Goal: Information Seeking & Learning: Compare options

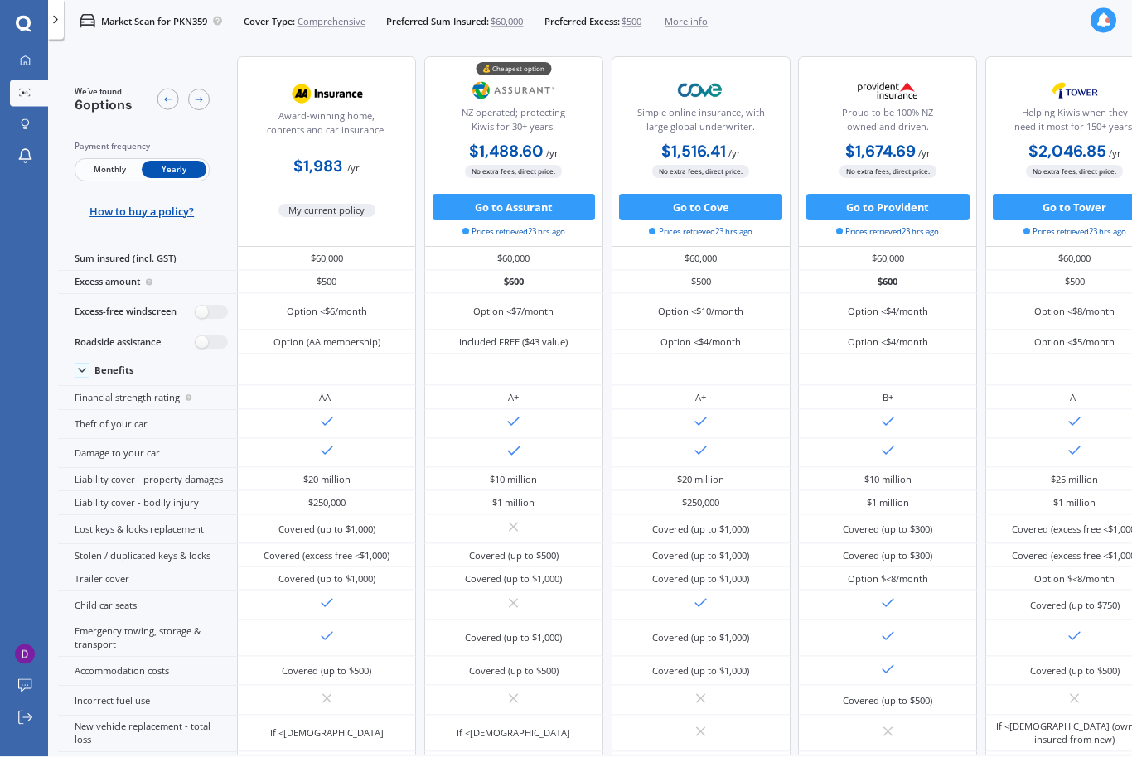
scroll to position [1, 0]
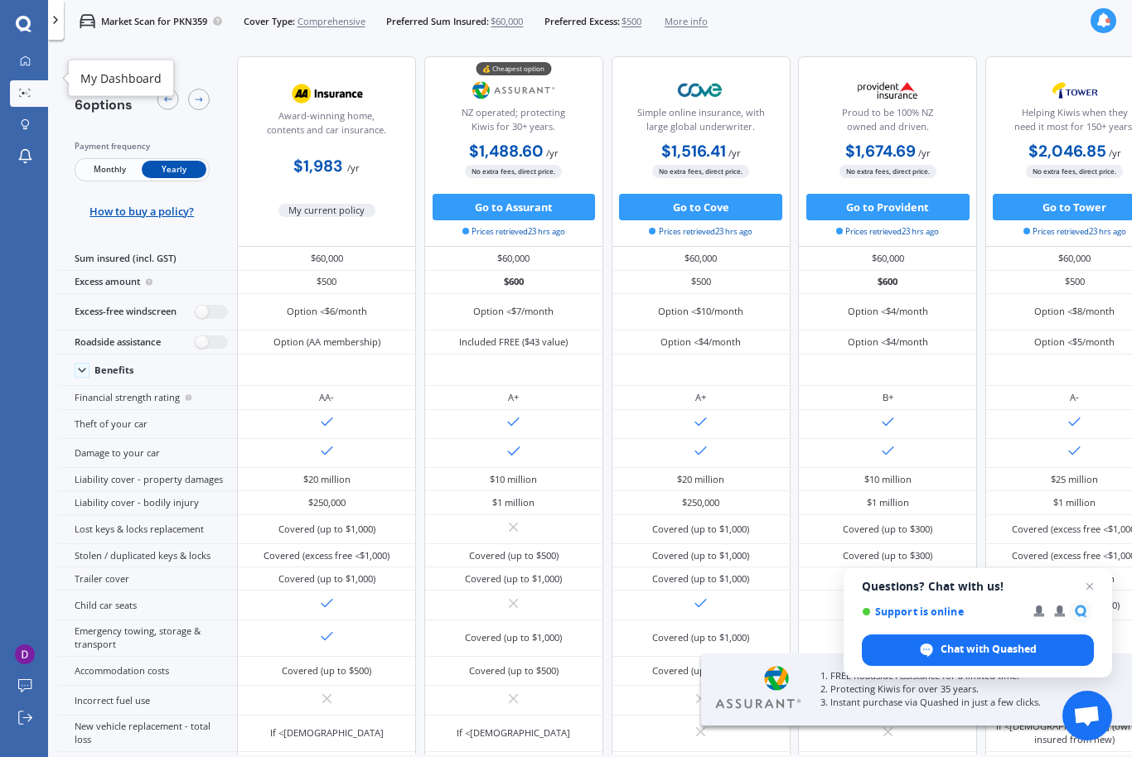
click at [30, 65] on icon at bounding box center [25, 60] width 9 height 9
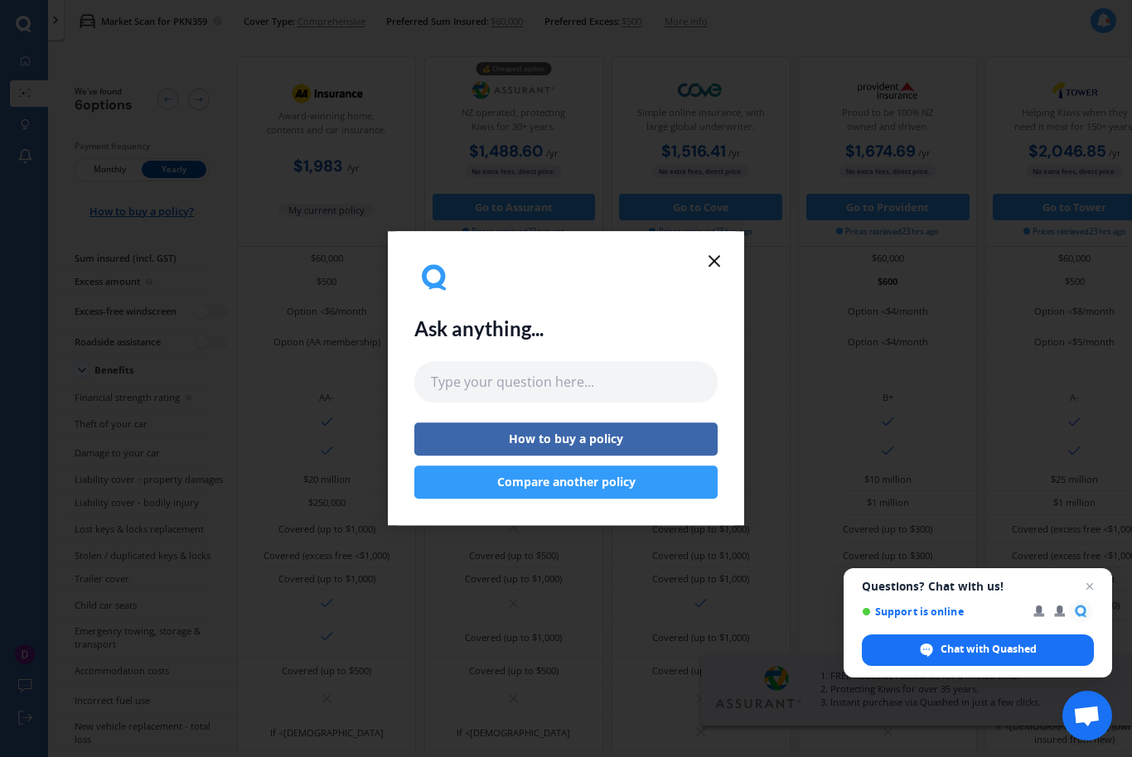
click at [718, 254] on icon at bounding box center [714, 261] width 20 height 20
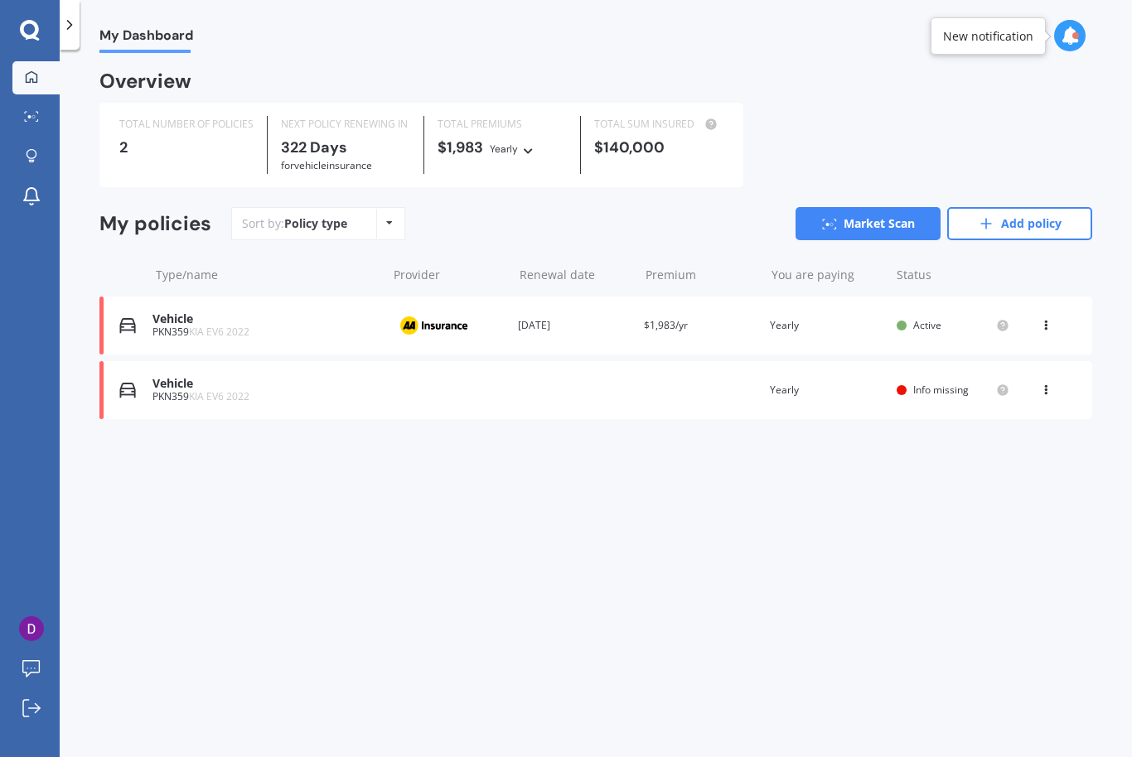
click at [859, 216] on link "Market Scan" at bounding box center [868, 223] width 145 height 33
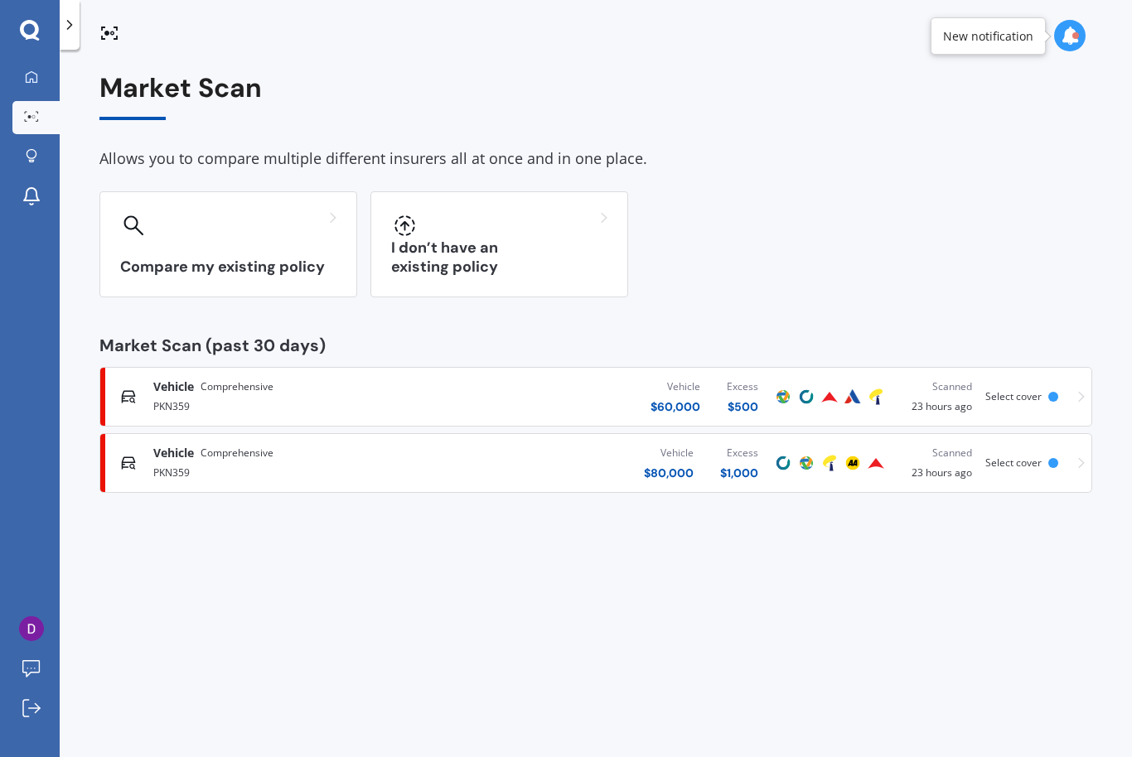
click at [214, 254] on div "Compare my existing policy" at bounding box center [228, 244] width 258 height 106
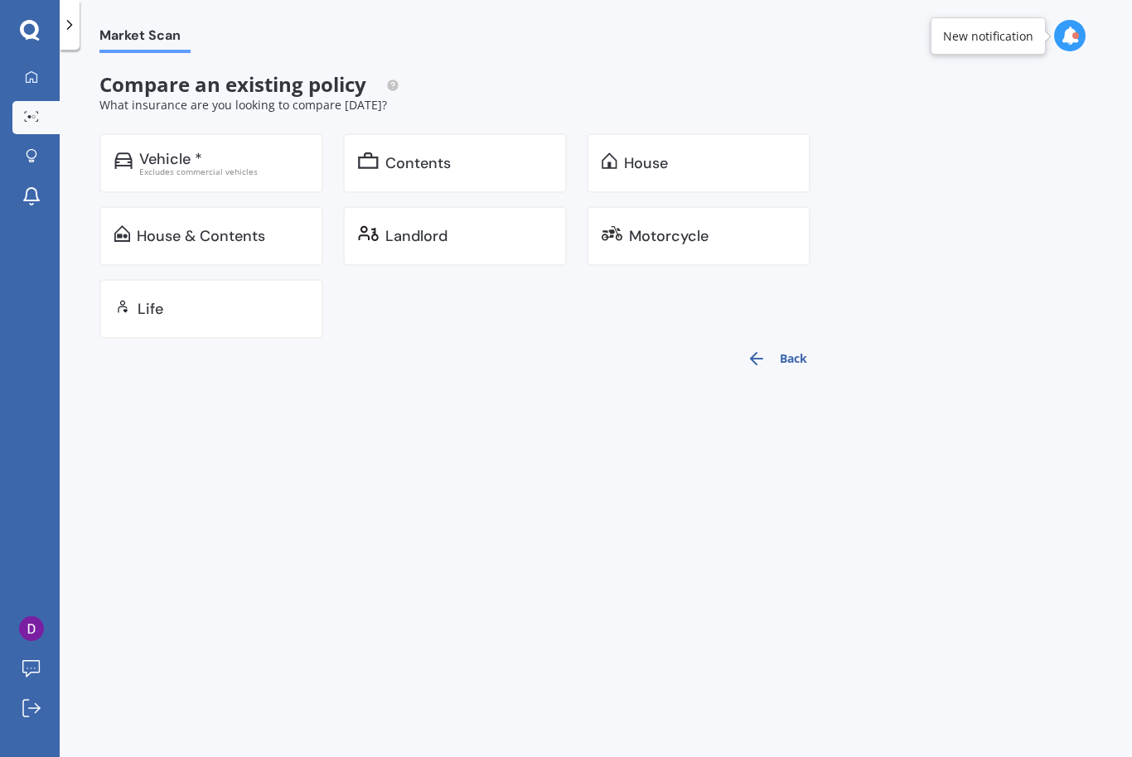
click at [665, 169] on div "House" at bounding box center [646, 163] width 44 height 17
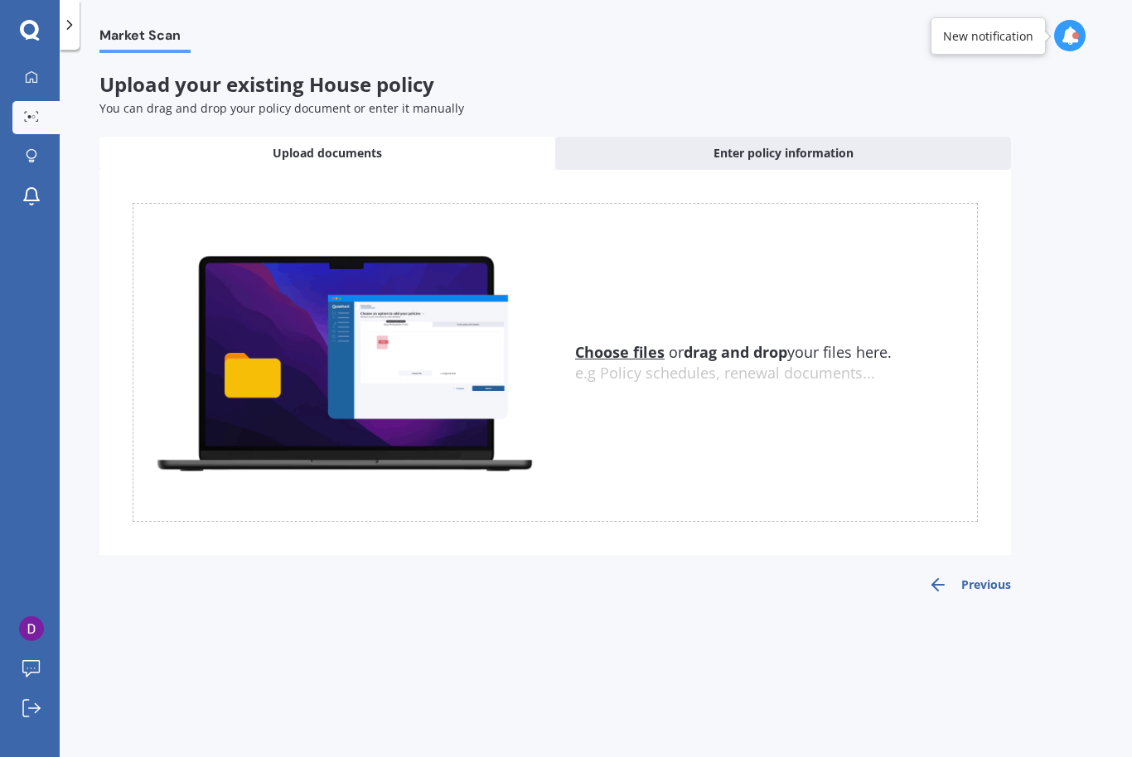
click at [741, 377] on div "e.g Policy schedules, renewal documents..." at bounding box center [776, 374] width 402 height 18
click at [648, 346] on u "Choose files" at bounding box center [619, 352] width 89 height 20
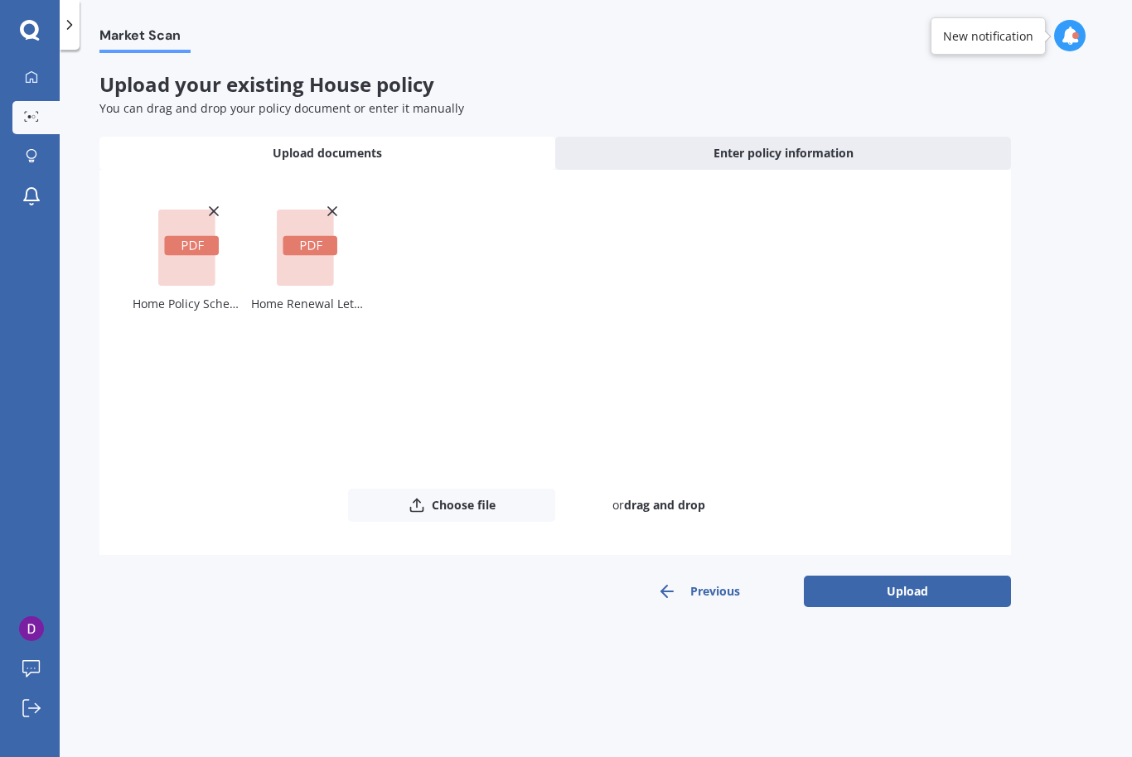
click at [926, 592] on button "Upload" at bounding box center [907, 591] width 207 height 31
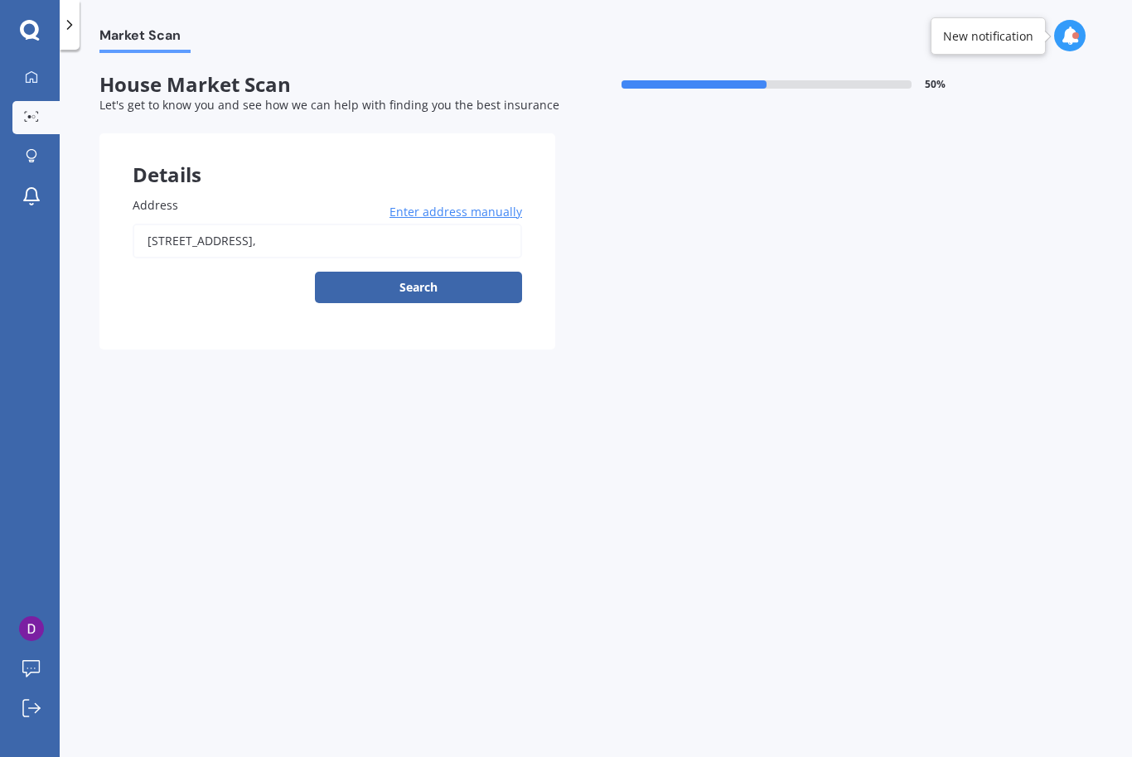
click at [416, 296] on button "Search" at bounding box center [418, 287] width 207 height 31
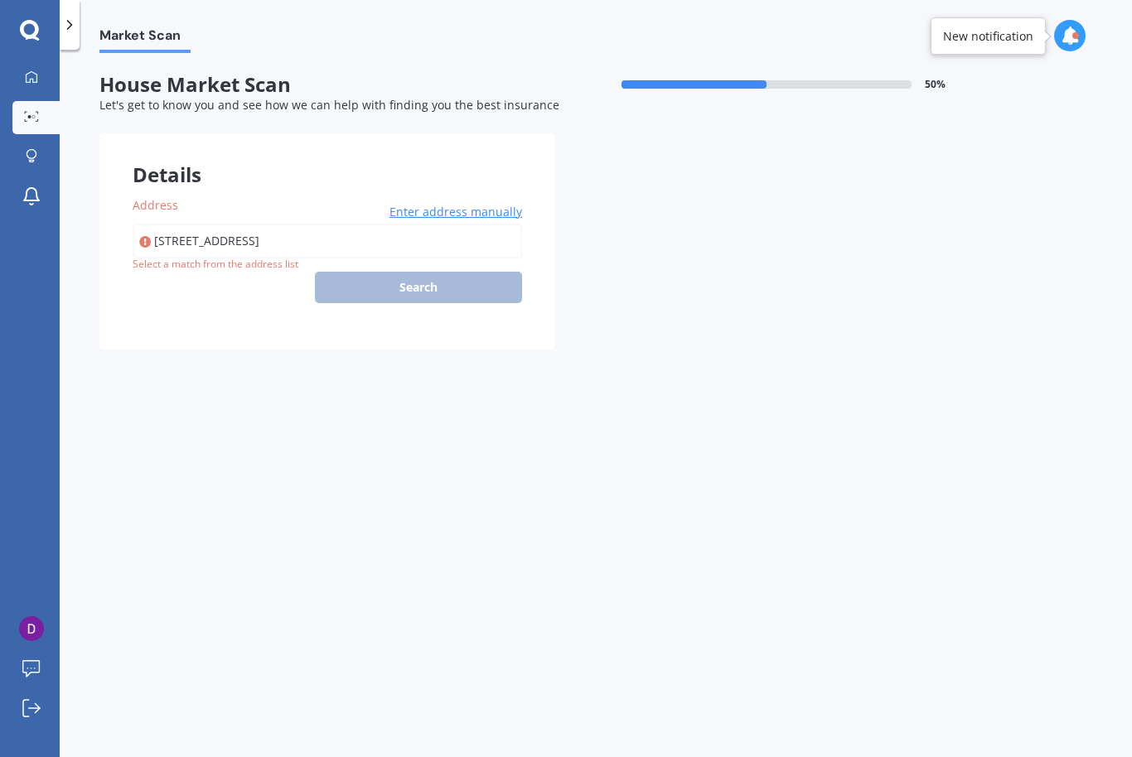
type input "103B Woburn Road, Woburn, Lower Hutt 5010"
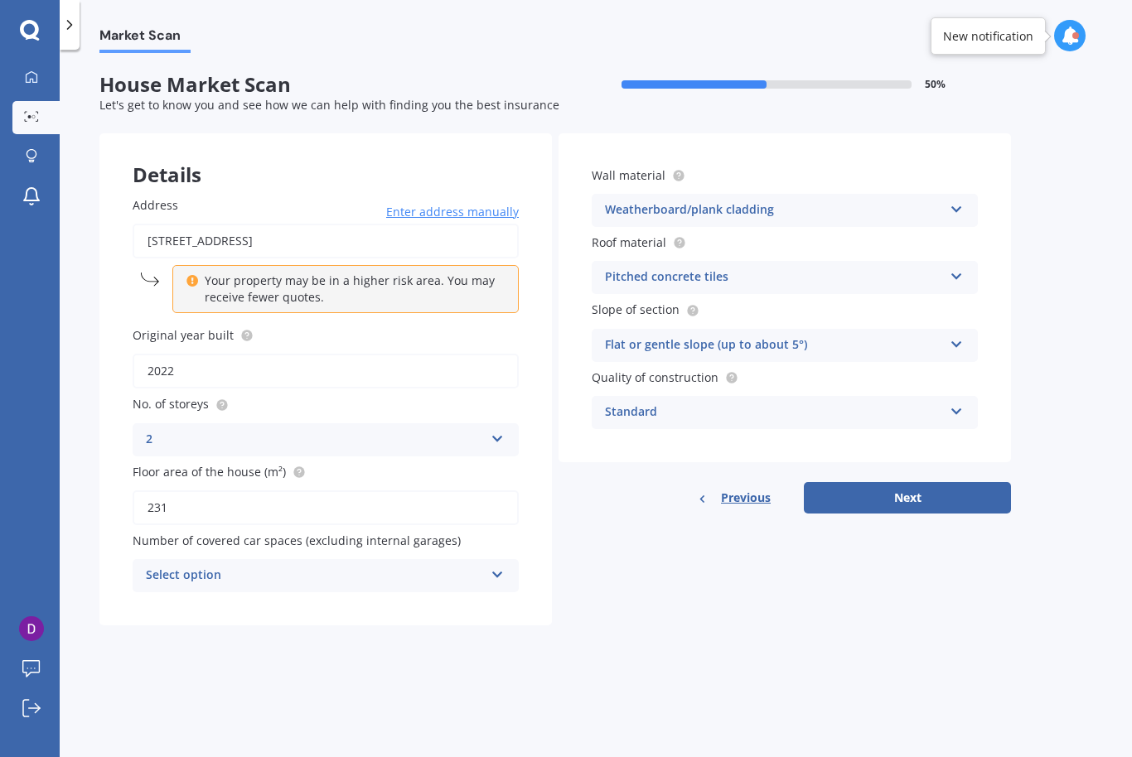
click at [956, 268] on icon at bounding box center [957, 274] width 14 height 12
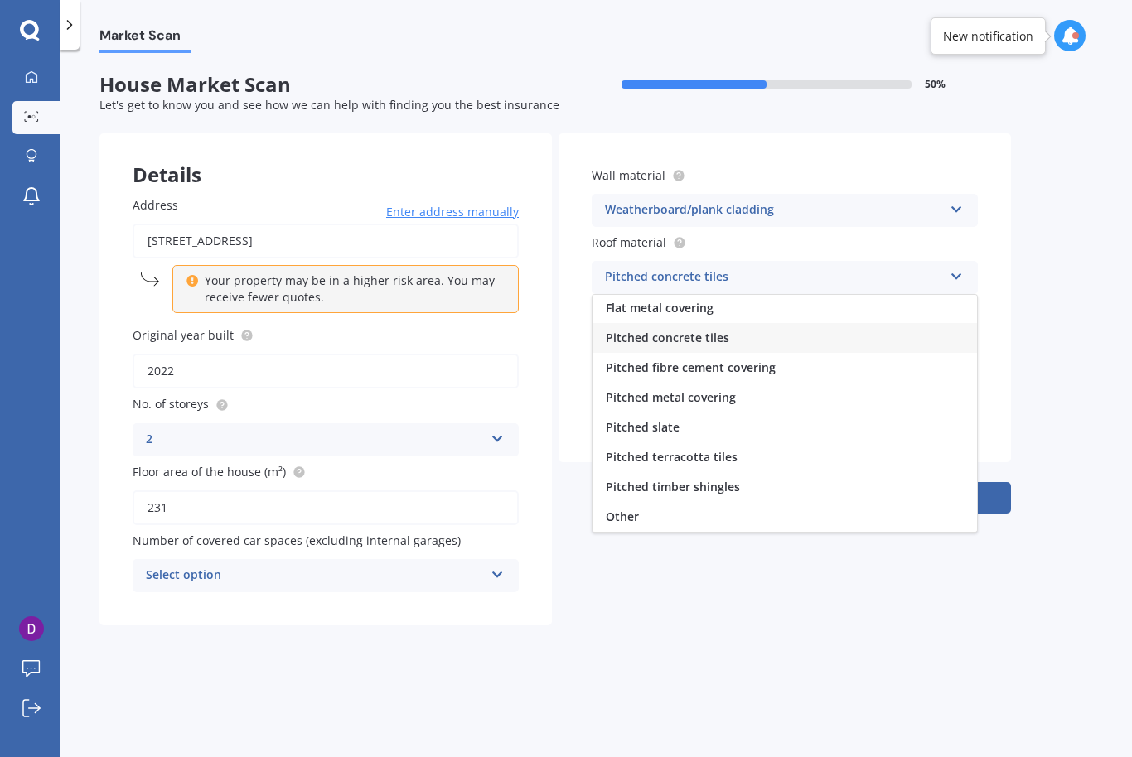
scroll to position [61, 0]
click at [718, 391] on span "Pitched metal covering" at bounding box center [671, 397] width 130 height 16
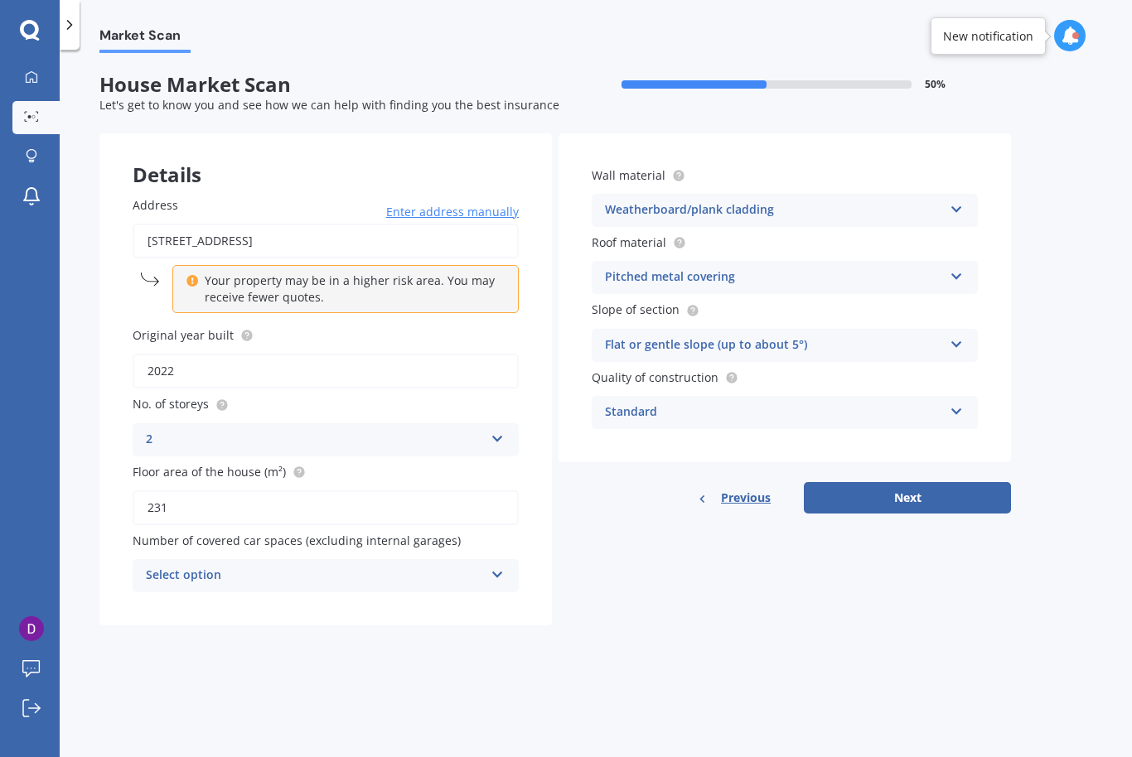
click at [958, 336] on icon at bounding box center [957, 342] width 14 height 12
click at [770, 370] on span "Flat or gentle slope (up to about 5°)" at bounding box center [707, 378] width 202 height 16
click at [832, 403] on div "Standard" at bounding box center [774, 413] width 338 height 20
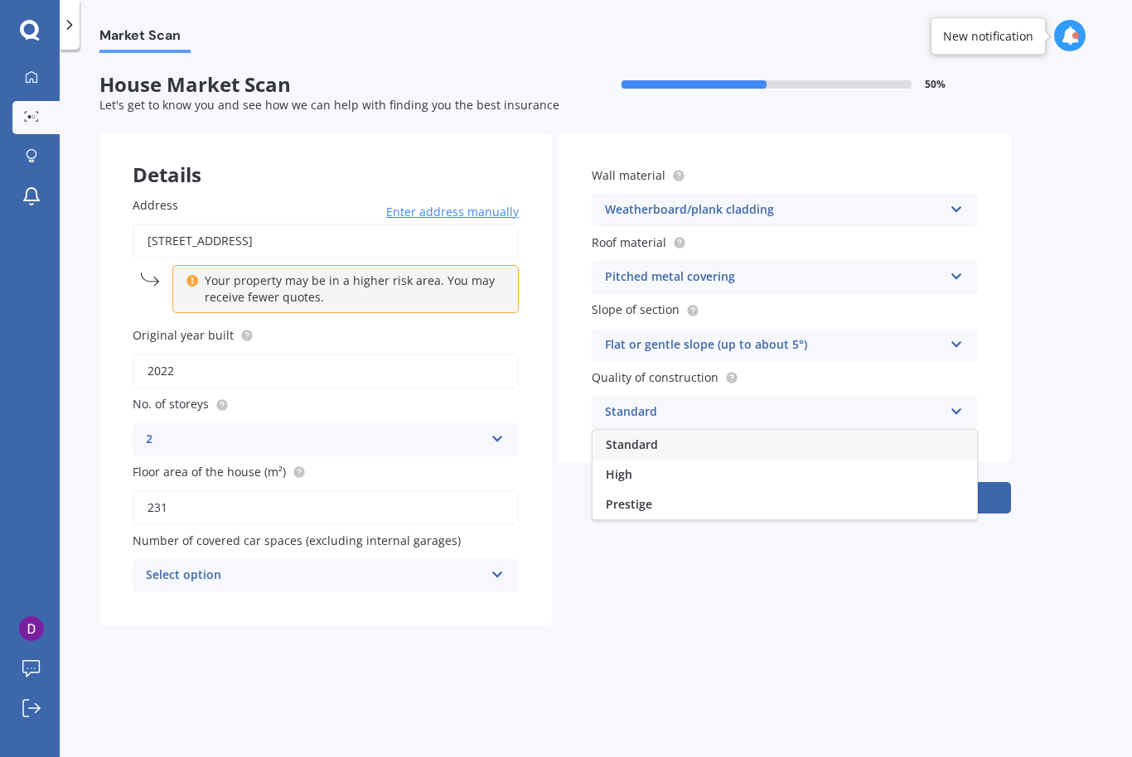
click at [627, 467] on span "High" at bounding box center [619, 475] width 27 height 16
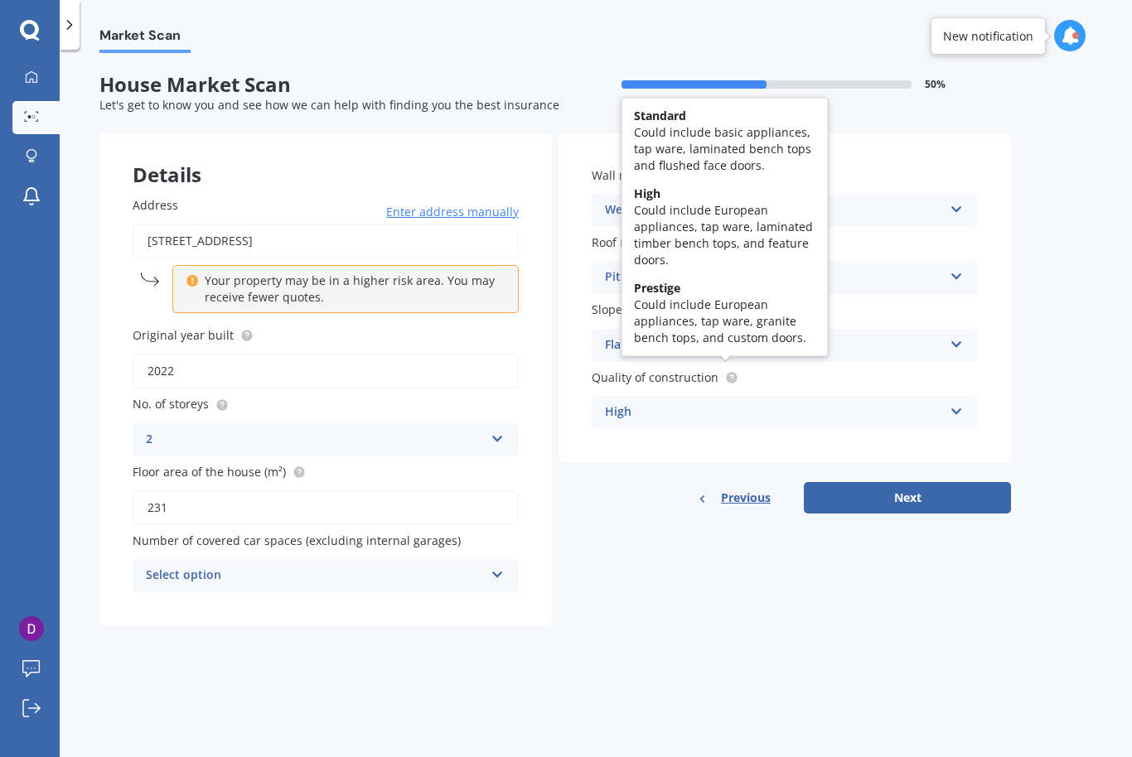
click at [730, 375] on icon at bounding box center [731, 376] width 3 height 3
click at [1051, 266] on div "Market Scan House Market Scan 50 % Let's get to know you and see how we can hel…" at bounding box center [596, 407] width 1072 height 708
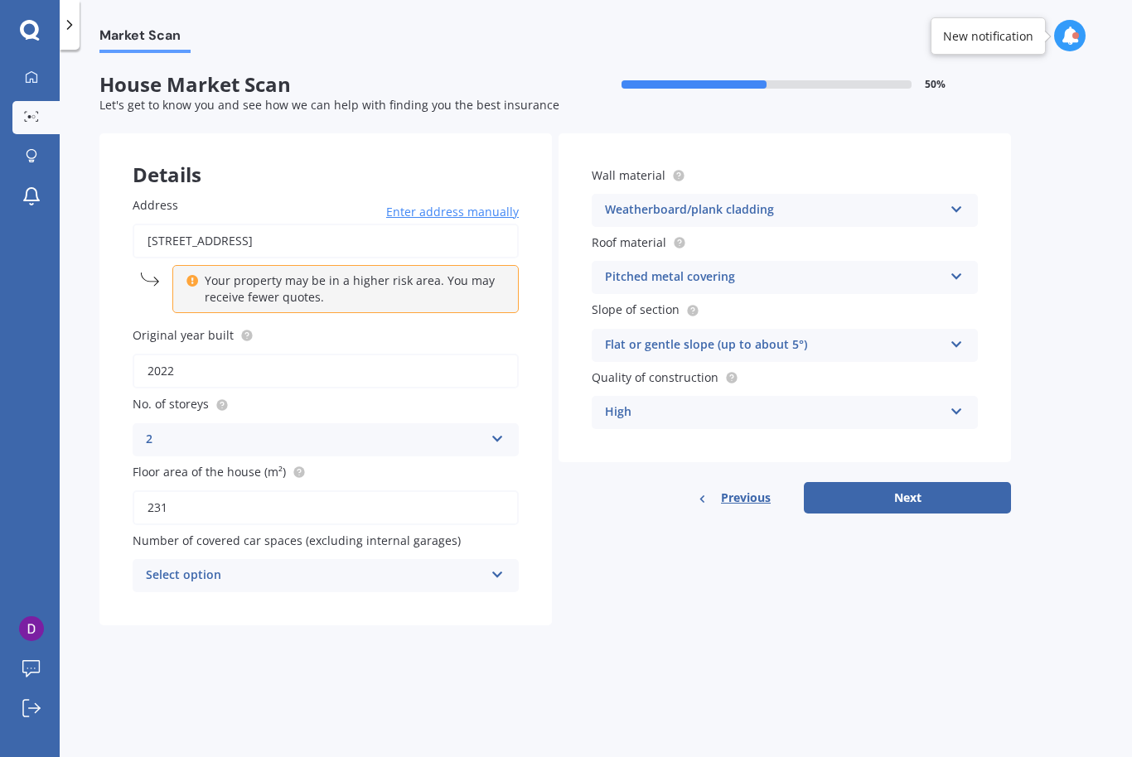
click at [926, 491] on button "Next" at bounding box center [907, 497] width 207 height 31
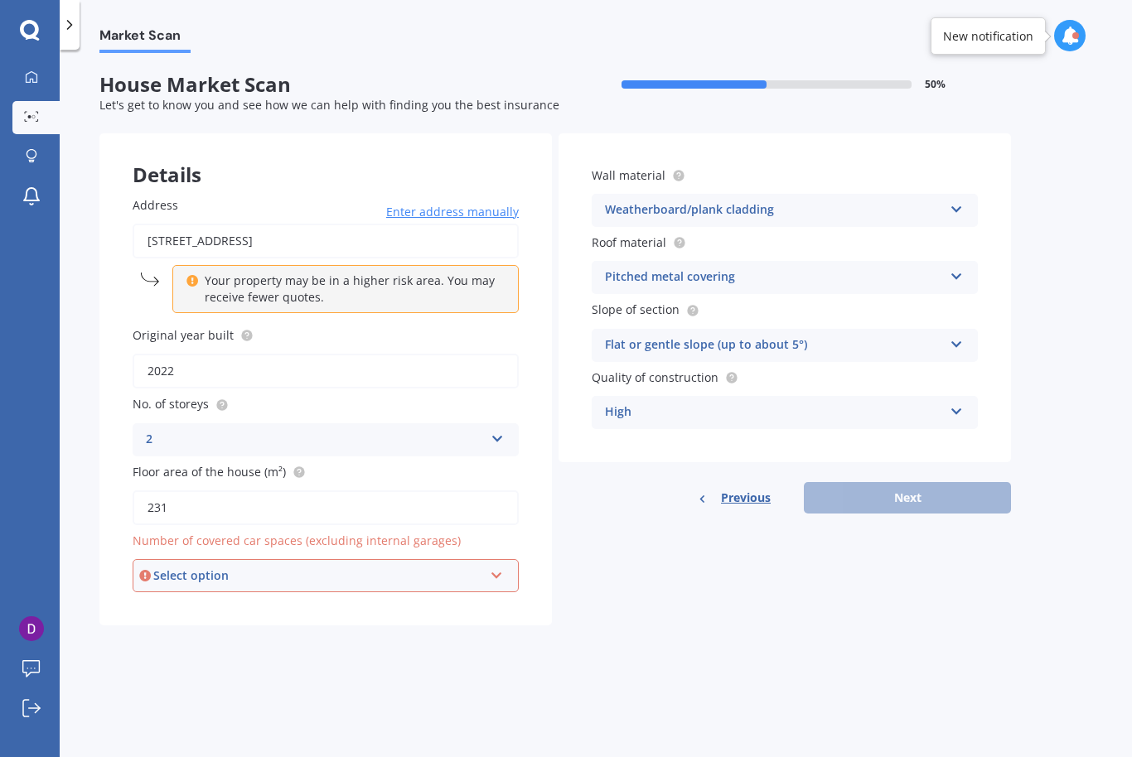
click at [496, 567] on icon at bounding box center [497, 573] width 14 height 12
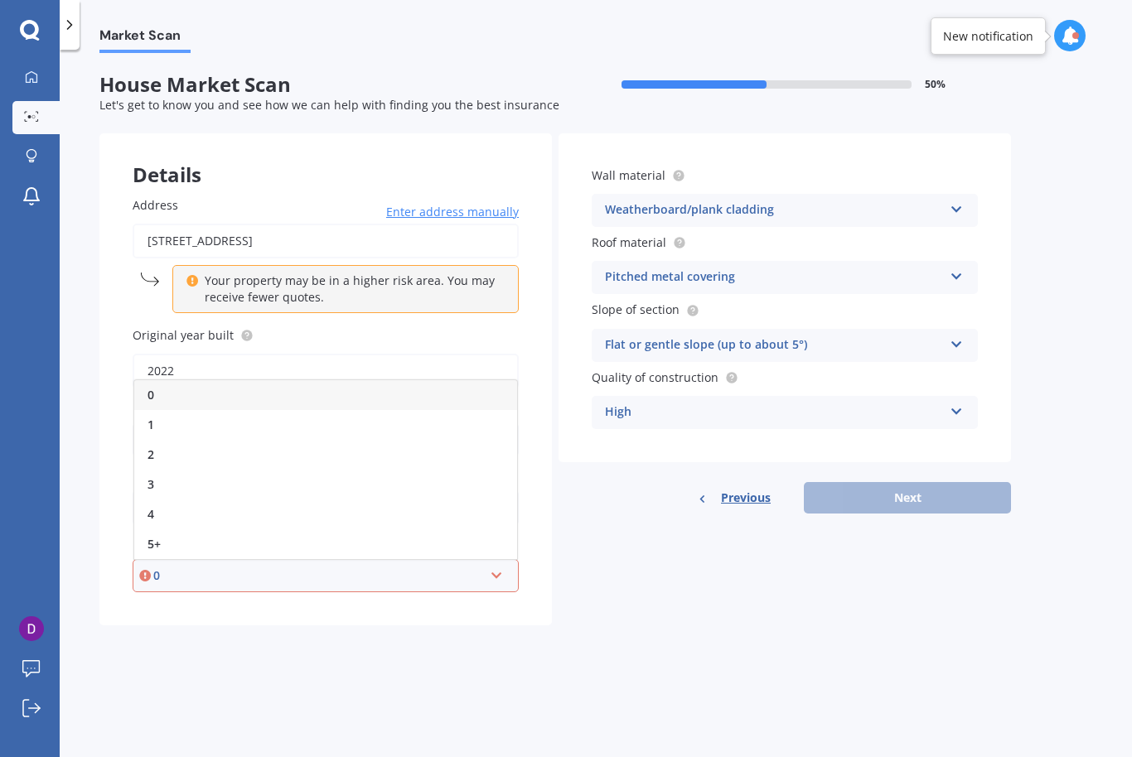
click at [176, 470] on div "3" at bounding box center [325, 485] width 383 height 30
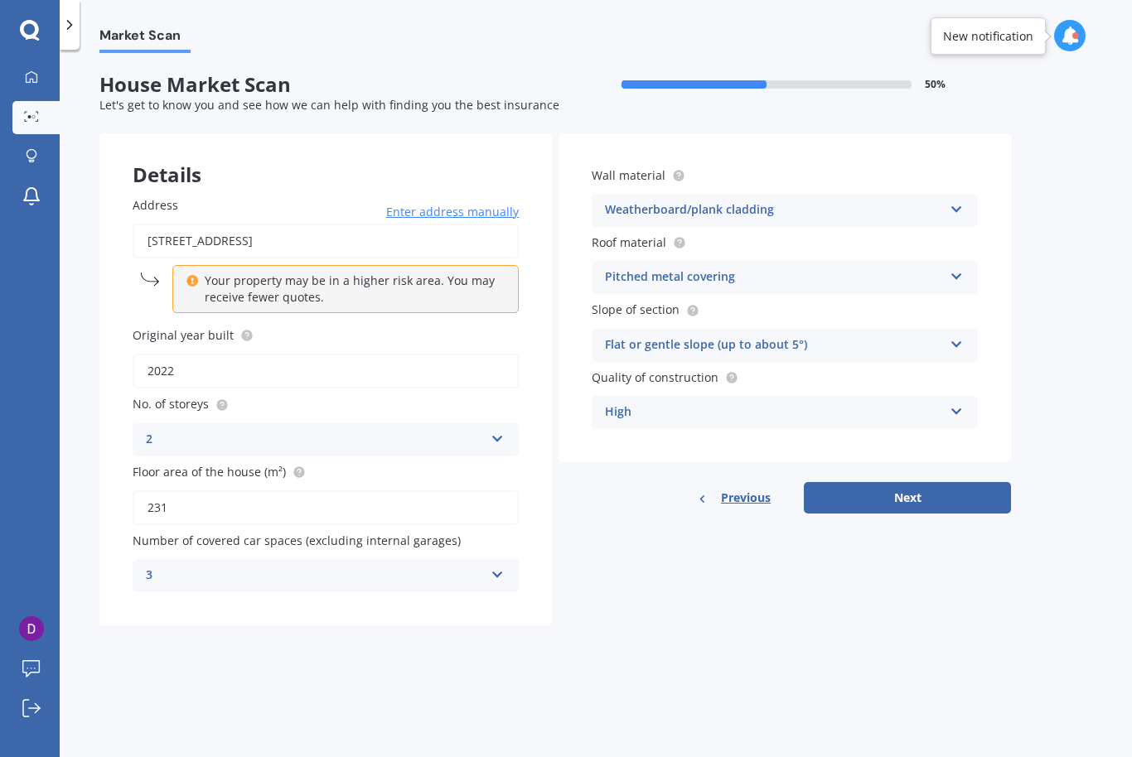
click at [331, 566] on div "3" at bounding box center [315, 576] width 338 height 20
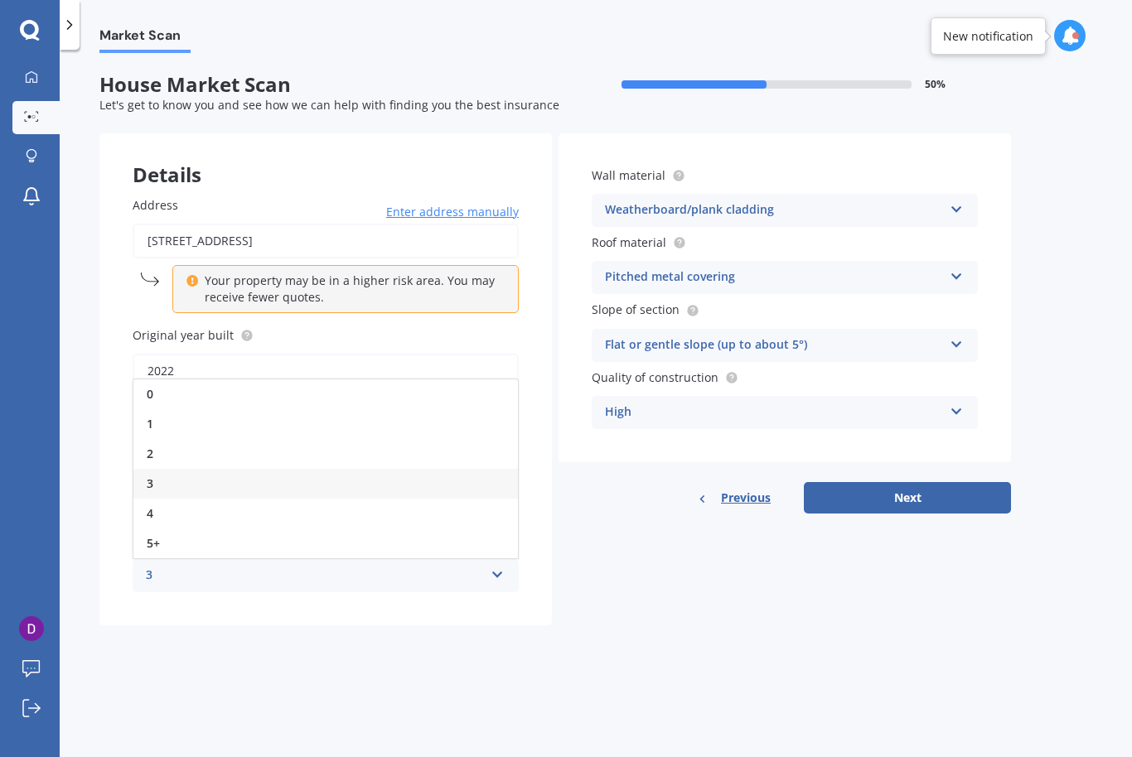
click at [174, 439] on div "2" at bounding box center [325, 454] width 385 height 30
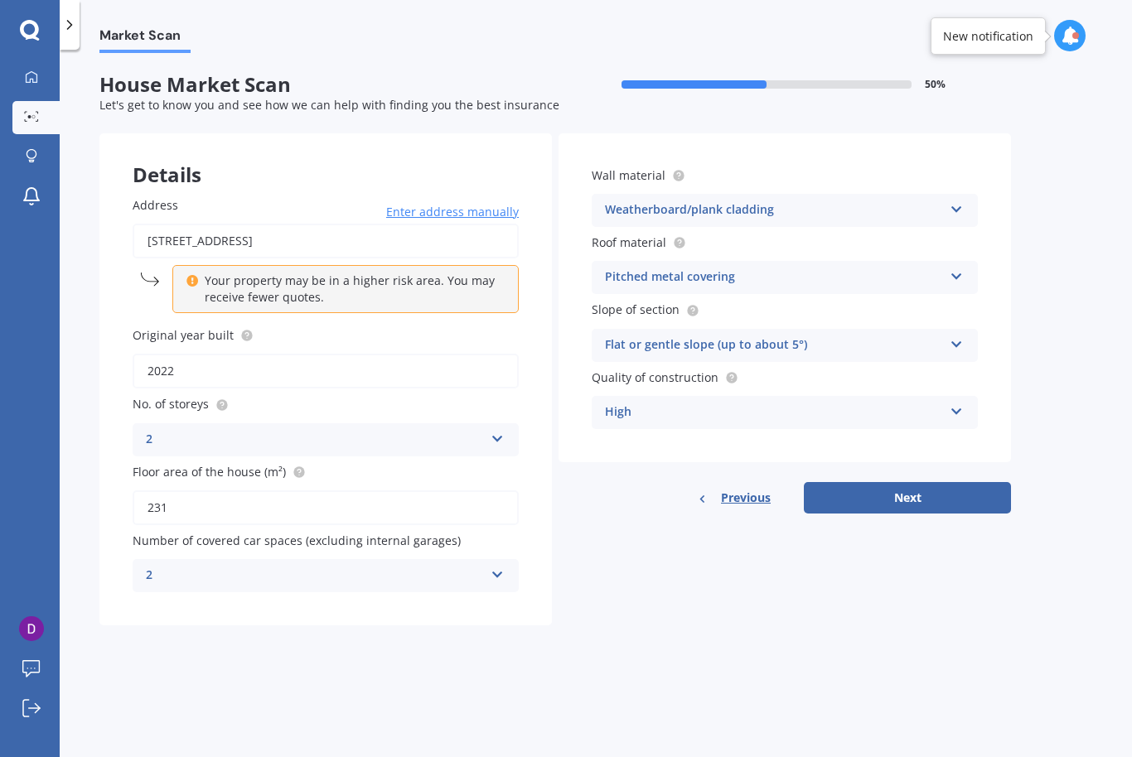
click at [962, 487] on button "Next" at bounding box center [907, 497] width 207 height 31
select select "04"
select select "09"
select select "1982"
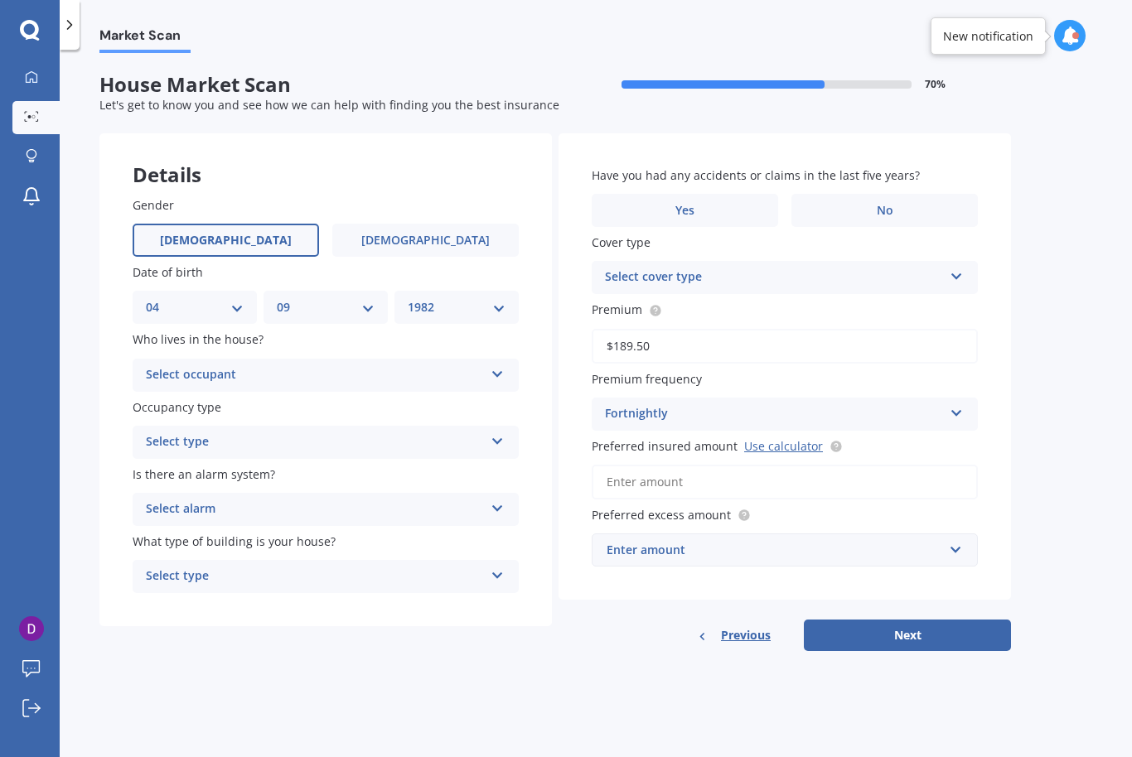
click at [510, 363] on div "Select occupant Owner Owner + Boarder" at bounding box center [326, 375] width 386 height 33
click at [223, 397] on div "Owner" at bounding box center [325, 408] width 385 height 30
click at [312, 433] on div "Select type" at bounding box center [315, 443] width 338 height 20
click at [276, 465] on div "Permanent" at bounding box center [325, 475] width 385 height 30
click at [282, 500] on div "Select alarm" at bounding box center [315, 510] width 338 height 20
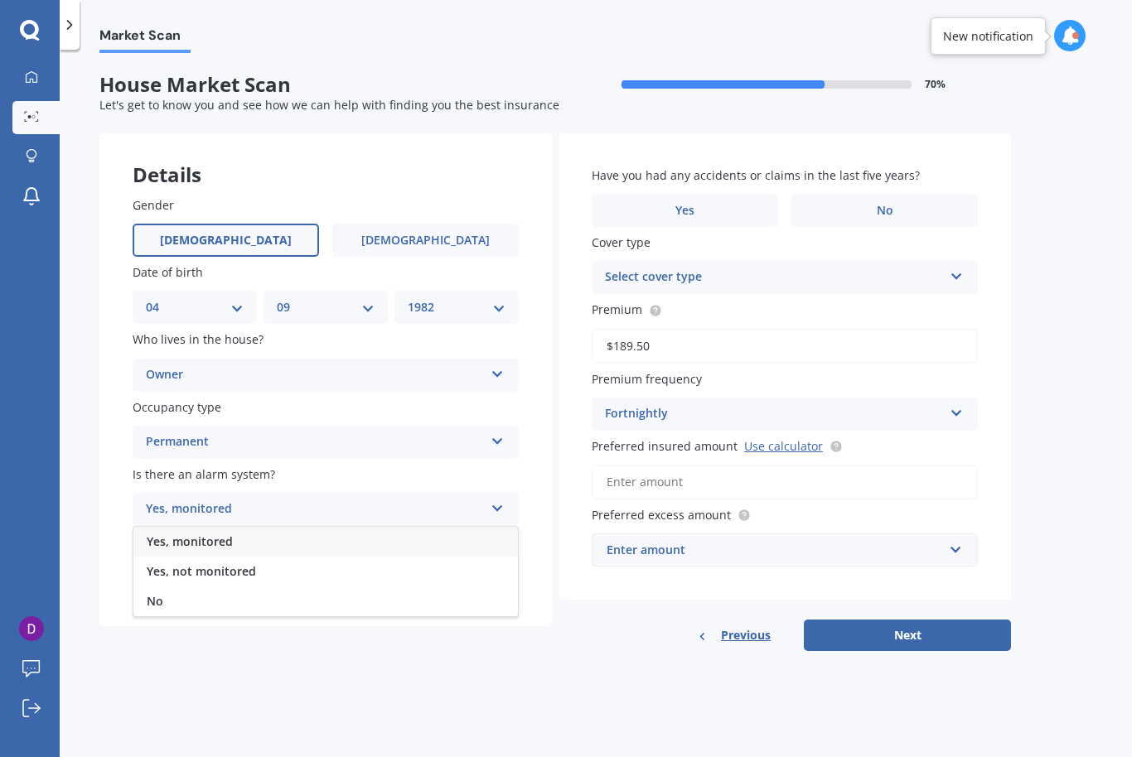
click at [234, 535] on div "Yes, monitored" at bounding box center [325, 542] width 385 height 30
click at [252, 509] on div "Yes, monitored" at bounding box center [315, 510] width 338 height 20
click at [241, 564] on span "Yes, not monitored" at bounding box center [201, 572] width 109 height 16
click at [252, 567] on div "Select type" at bounding box center [315, 577] width 338 height 20
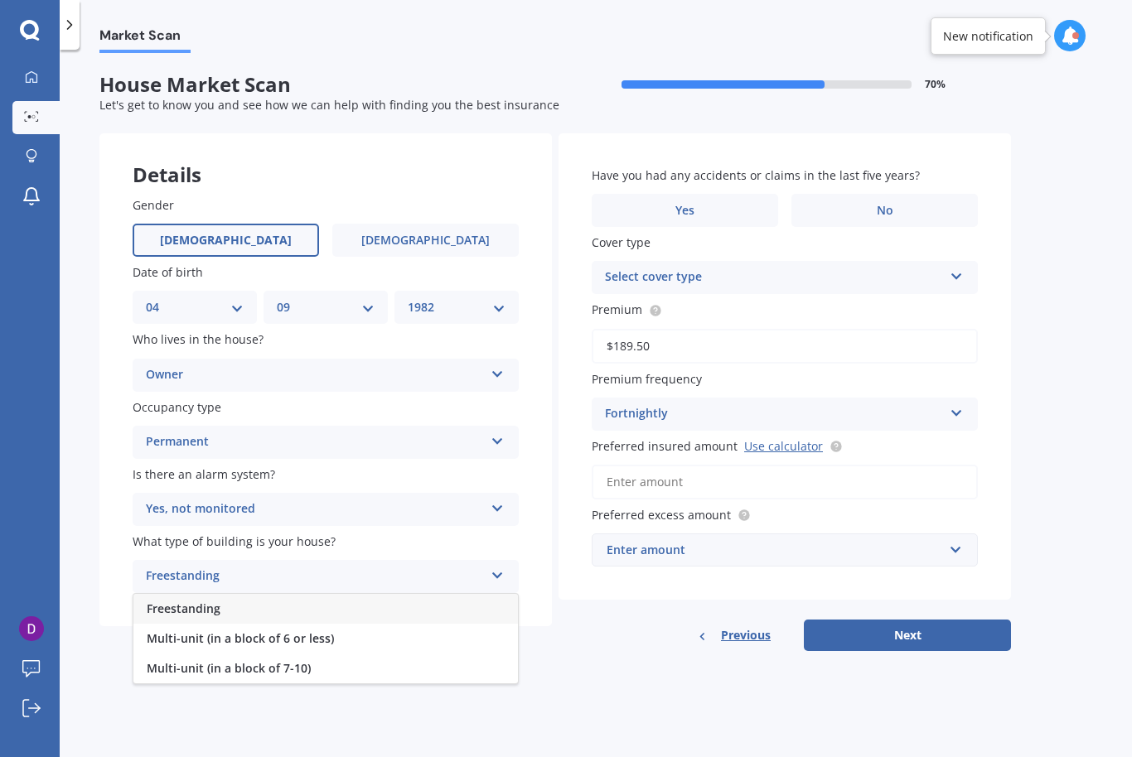
click at [229, 598] on div "Freestanding" at bounding box center [325, 609] width 385 height 30
click at [891, 196] on label "No" at bounding box center [884, 210] width 186 height 33
click at [0, 0] on input "No" at bounding box center [0, 0] width 0 height 0
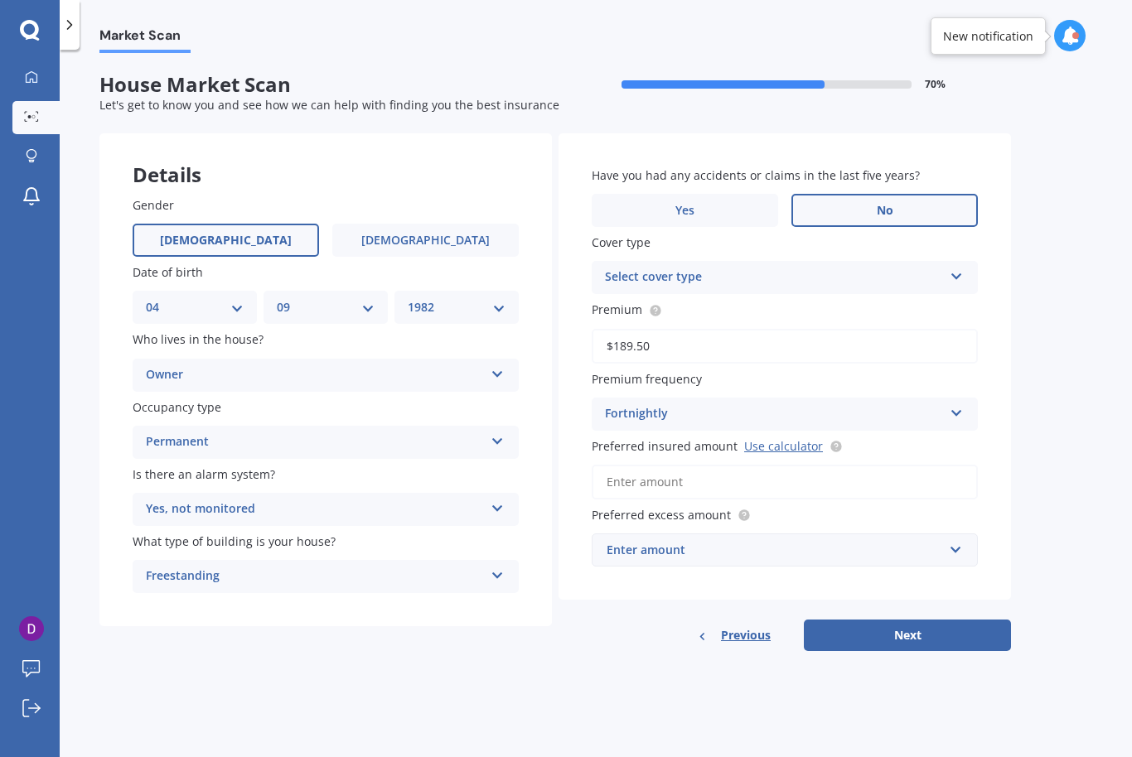
click at [806, 274] on div "Select cover type" at bounding box center [774, 278] width 338 height 20
click at [706, 310] on span "Home Insurance Policy" at bounding box center [671, 310] width 130 height 16
click at [719, 467] on input "Preferred insured amount Use calculator" at bounding box center [785, 482] width 386 height 35
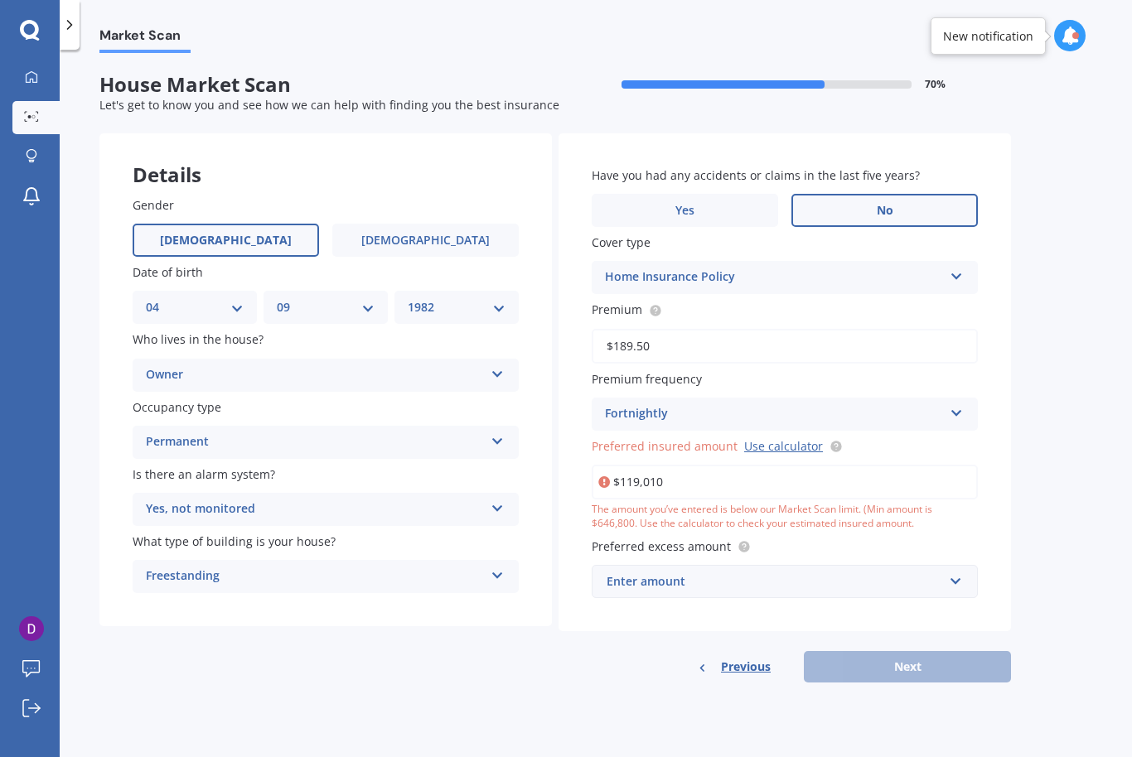
type input "$1,190,100"
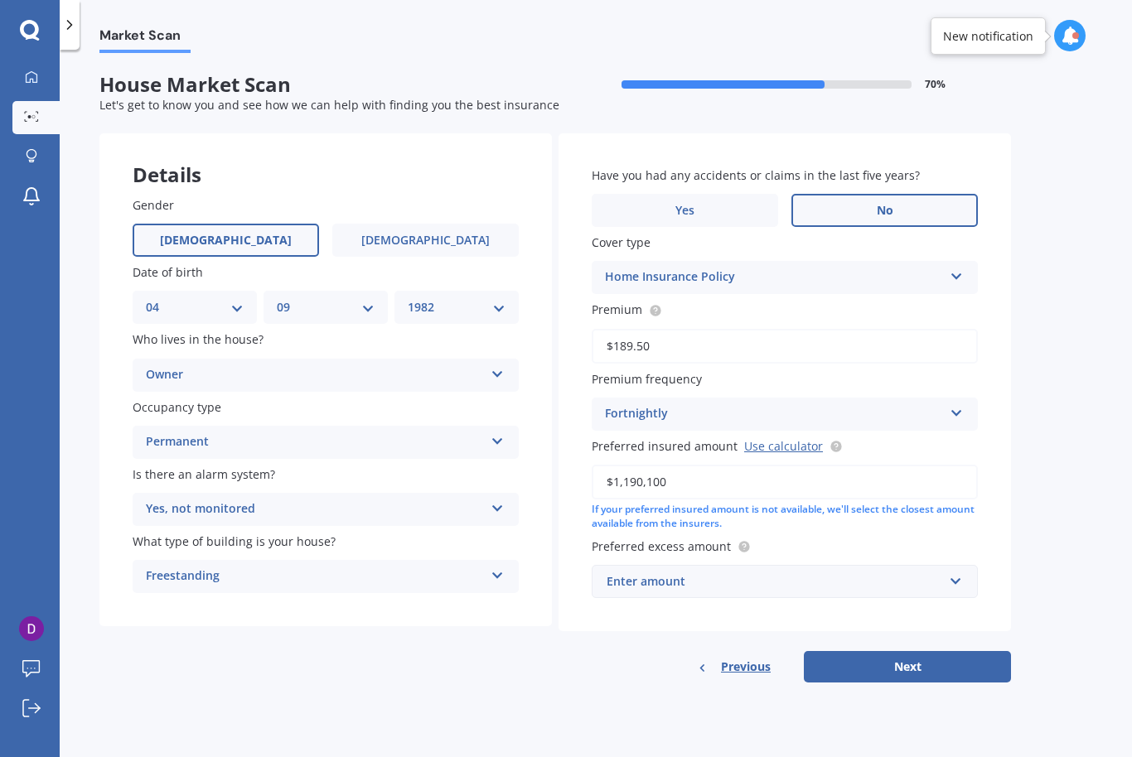
click at [704, 573] on div "Enter amount" at bounding box center [775, 582] width 336 height 18
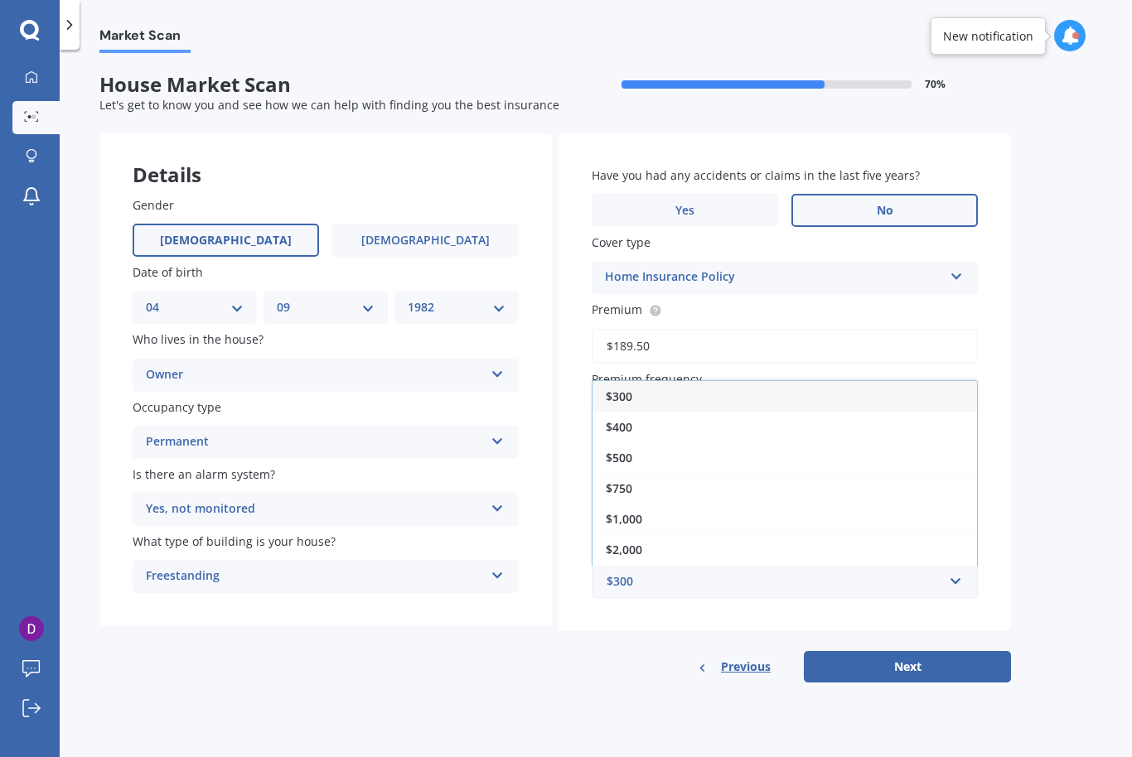
click at [653, 506] on div "$1,000" at bounding box center [785, 519] width 385 height 31
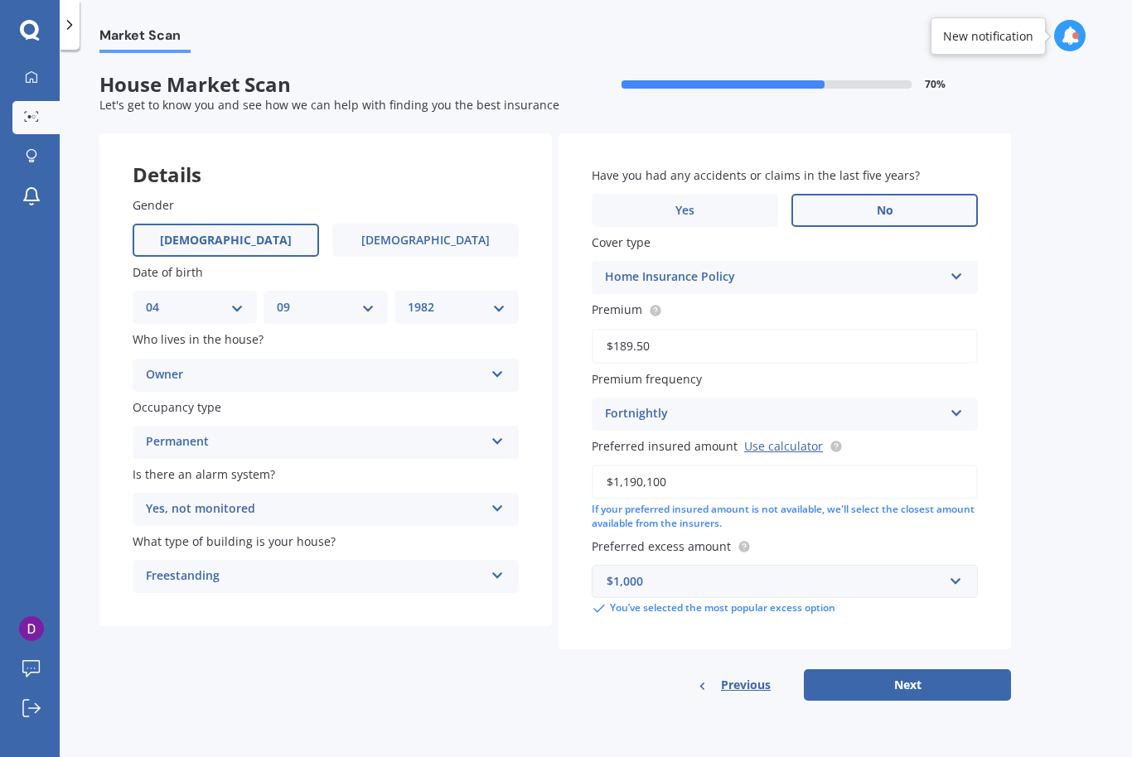
click at [915, 676] on button "Next" at bounding box center [907, 685] width 207 height 31
select select "04"
select select "09"
select select "1982"
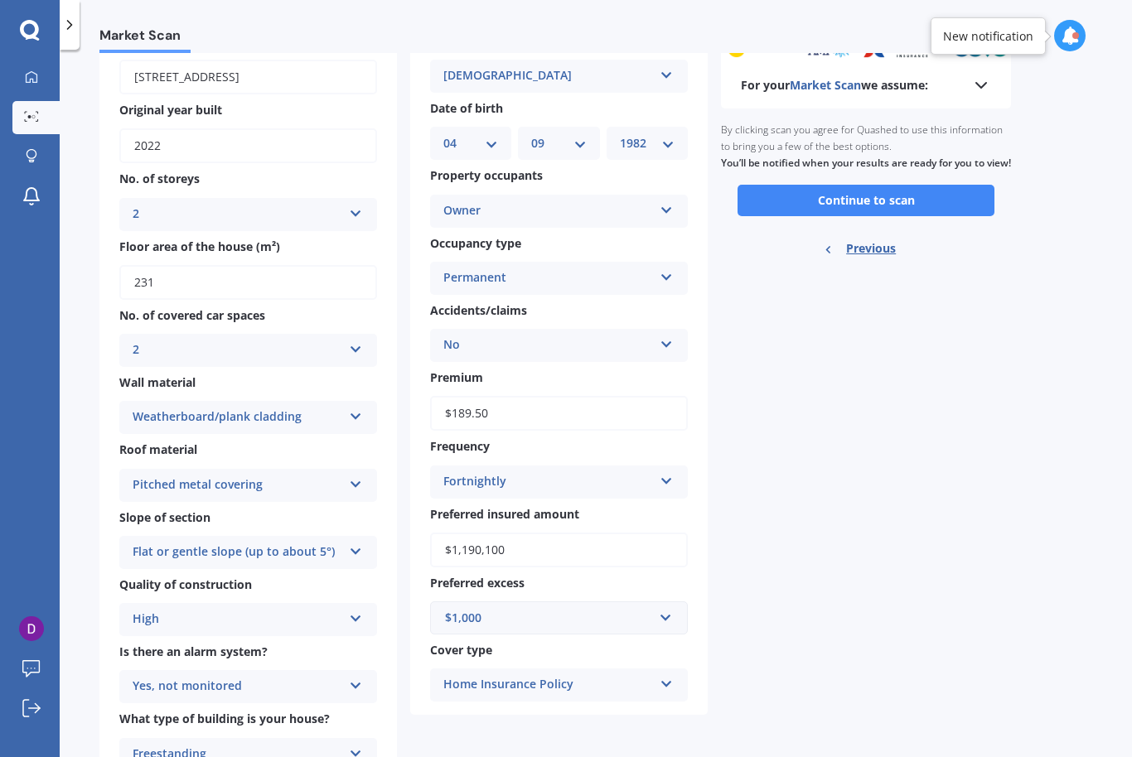
scroll to position [114, 0]
click at [875, 199] on button "Continue to scan" at bounding box center [866, 201] width 257 height 31
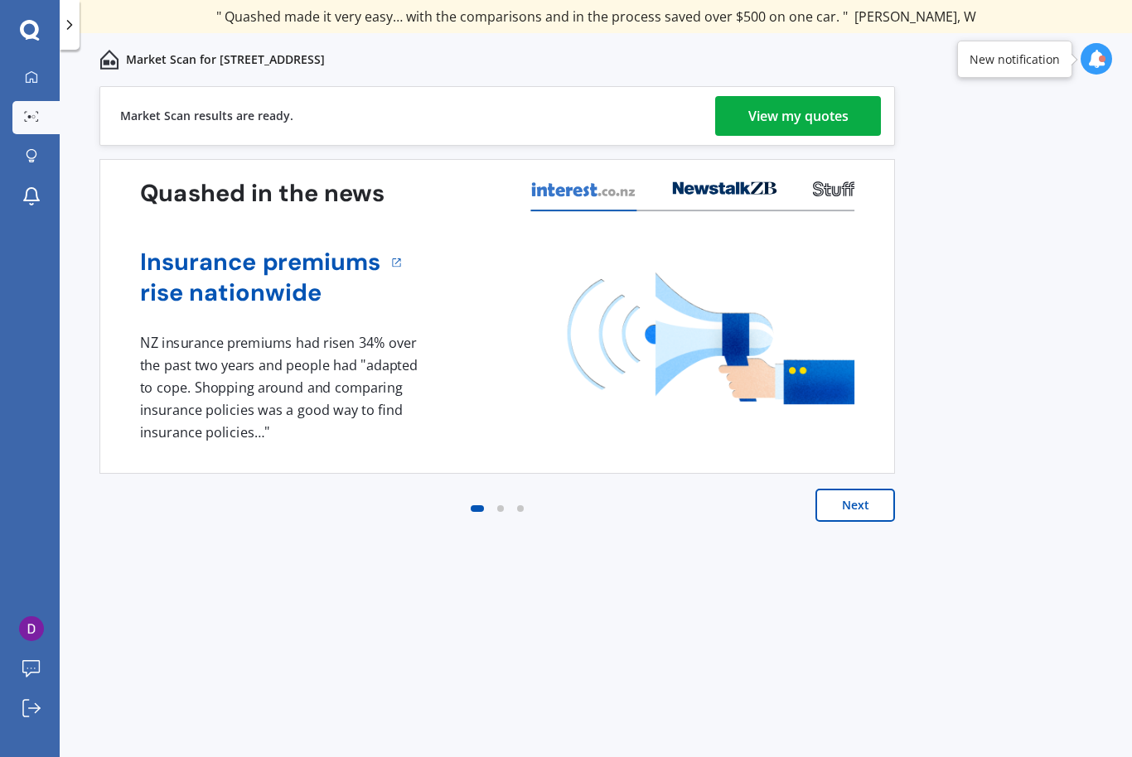
click at [847, 507] on button "Next" at bounding box center [855, 505] width 80 height 33
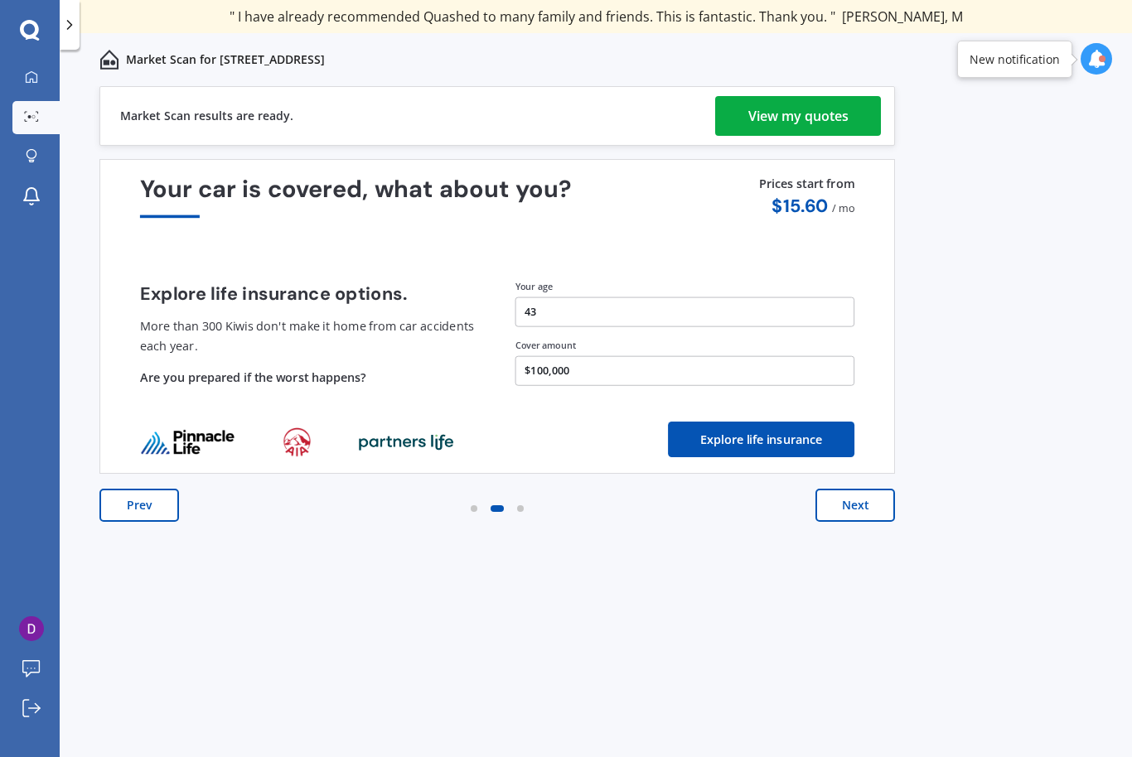
click at [812, 108] on div "View my quotes" at bounding box center [798, 116] width 100 height 40
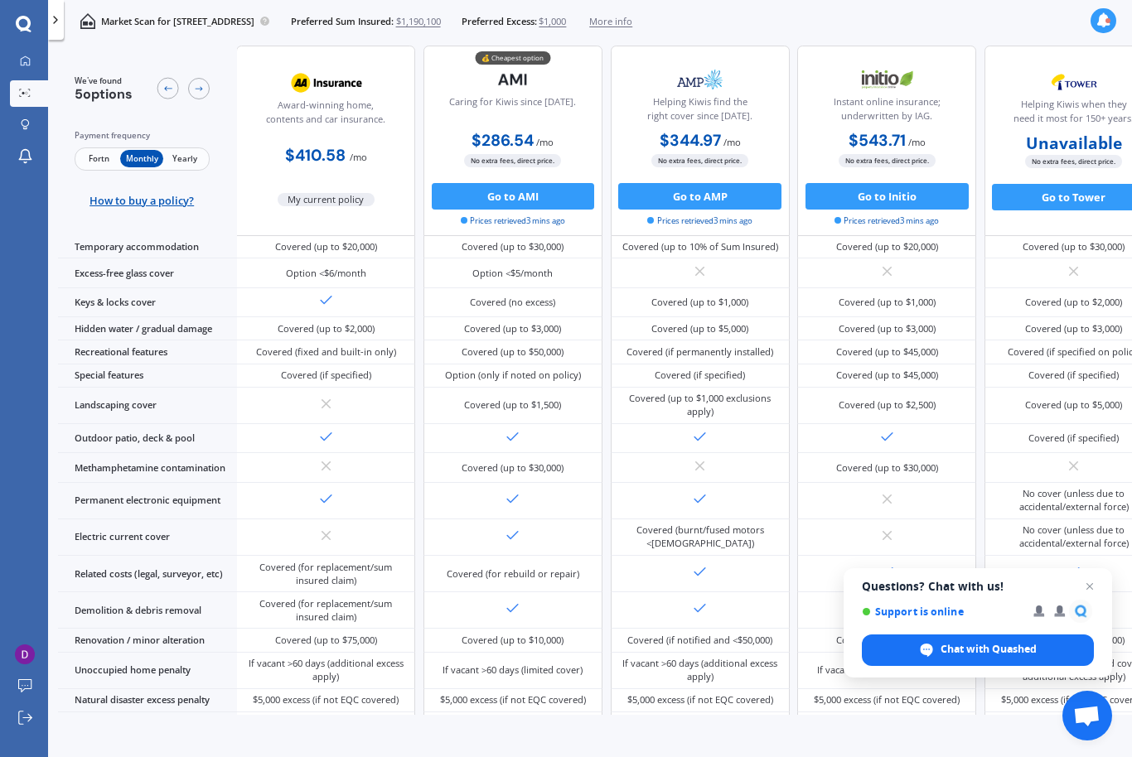
scroll to position [290, 2]
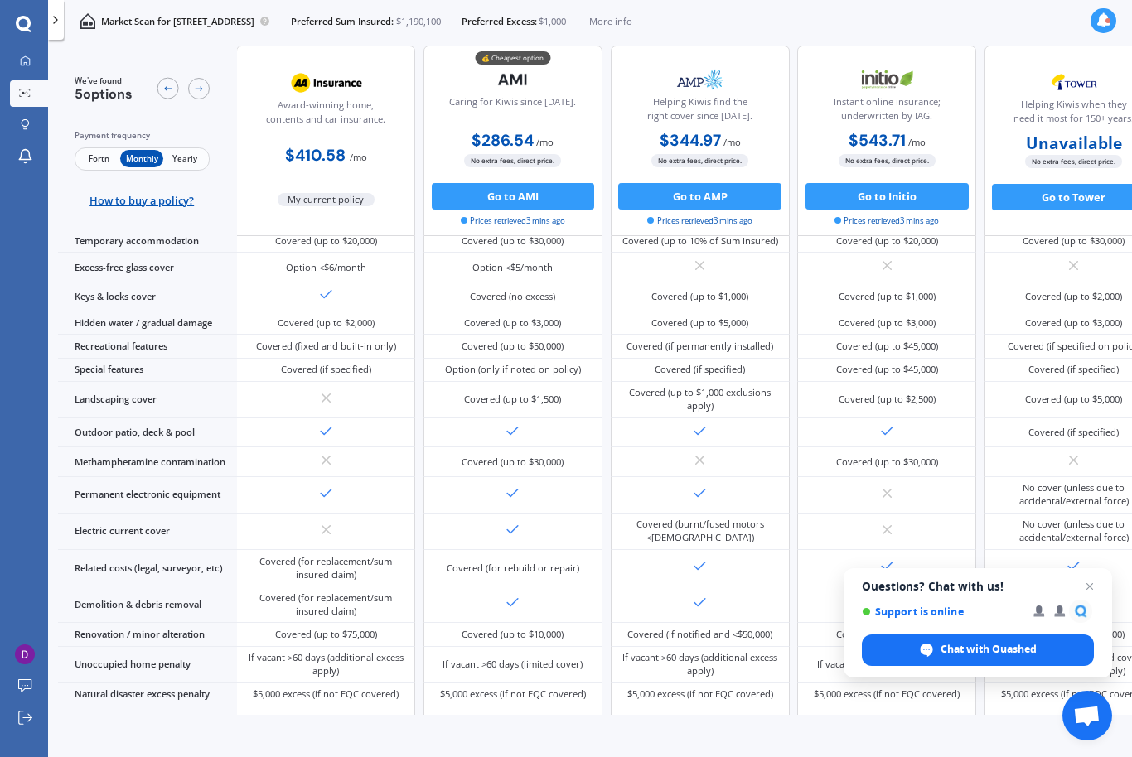
click at [620, 382] on div "Covered (if specified)" at bounding box center [700, 370] width 179 height 23
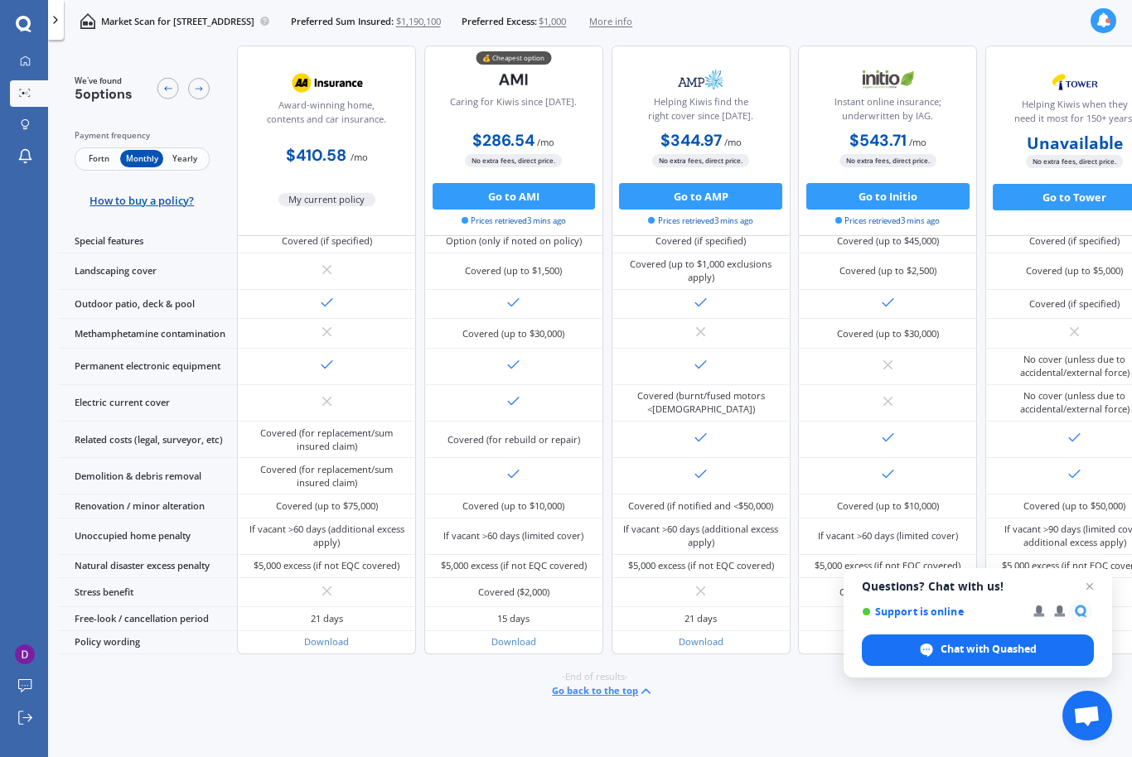
scroll to position [532, 0]
click at [707, 416] on div "Covered (burnt/fused motors <10 years old)" at bounding box center [701, 402] width 159 height 27
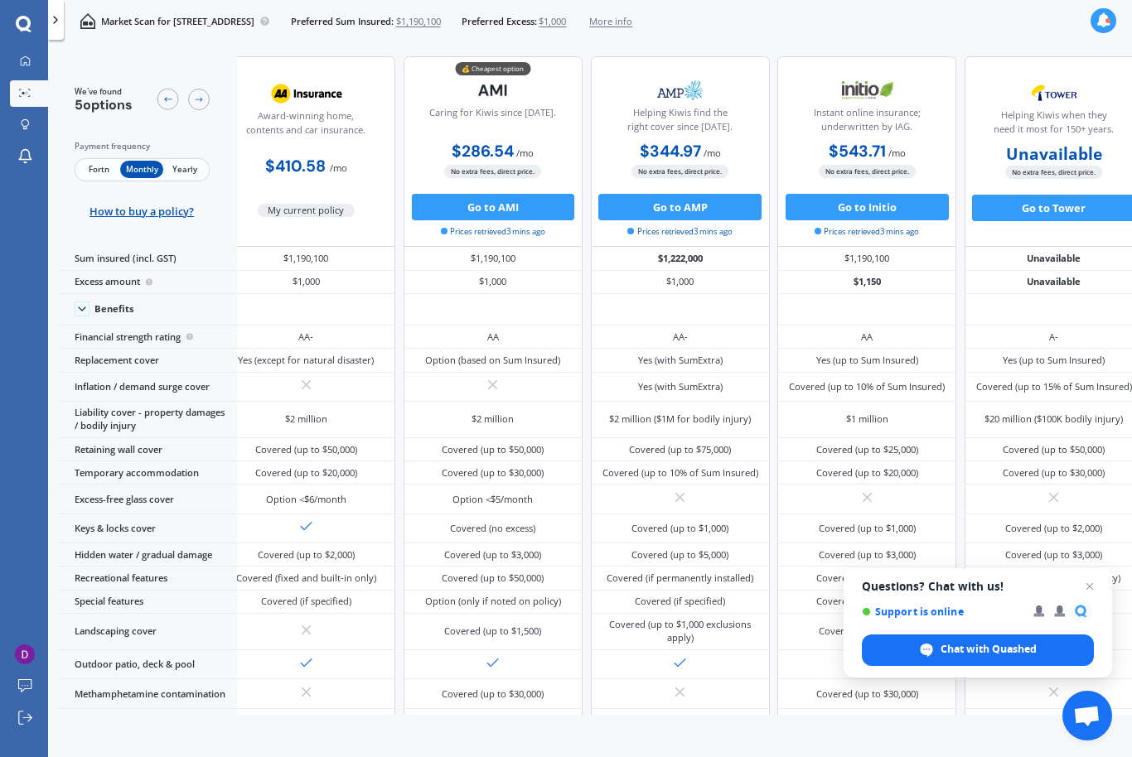
scroll to position [0, 27]
click at [198, 162] on span "Yearly" at bounding box center [184, 169] width 43 height 17
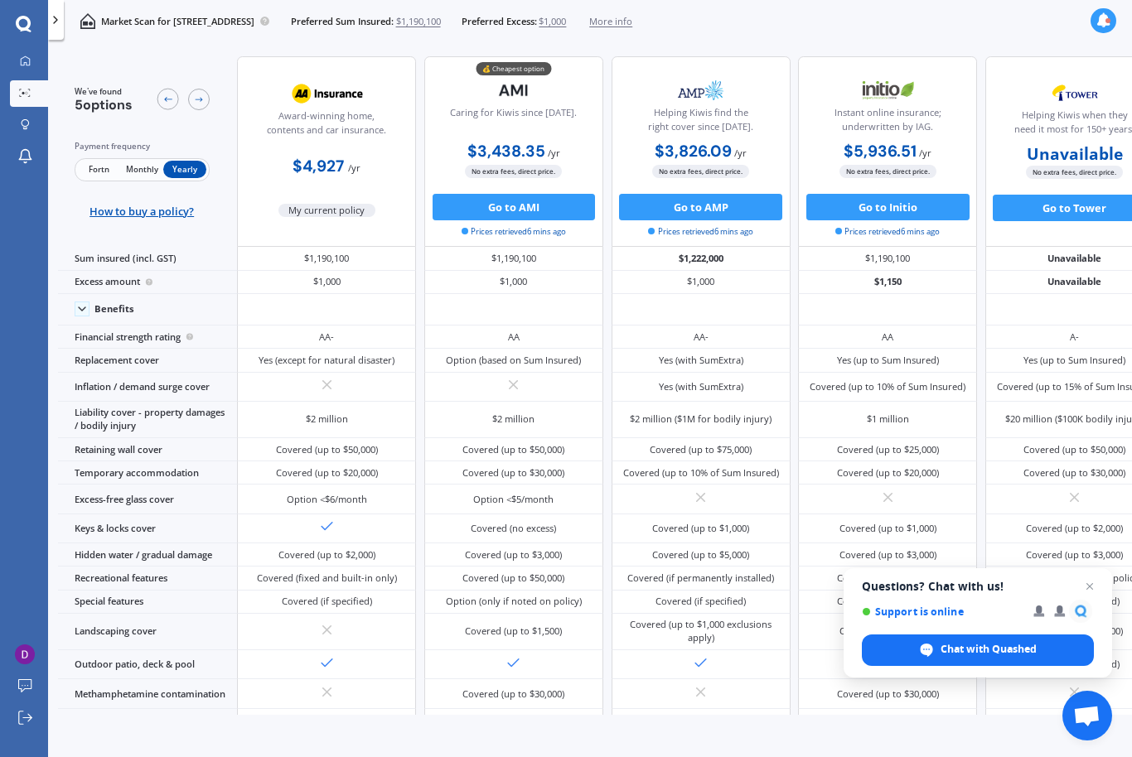
scroll to position [0, 0]
click at [99, 169] on span "Fortn" at bounding box center [98, 169] width 43 height 17
